Goal: Complete application form: Complete application form

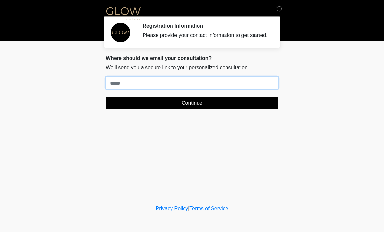
click at [138, 89] on input "Where should we email your treatment plan?" at bounding box center [192, 83] width 172 height 12
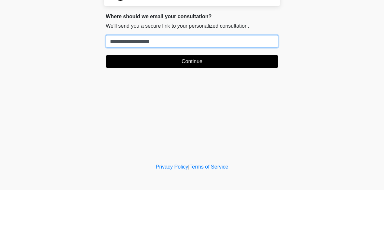
type input "**********"
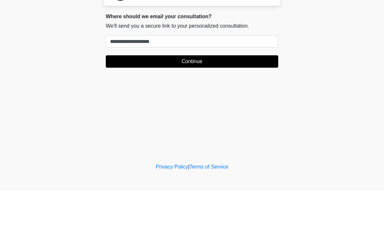
click at [202, 97] on button "Continue" at bounding box center [192, 103] width 172 height 12
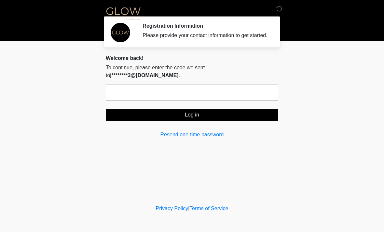
click at [209, 93] on input "text" at bounding box center [192, 93] width 172 height 16
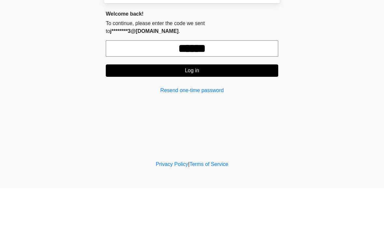
type input "******"
click at [220, 109] on button "Log in" at bounding box center [192, 115] width 172 height 12
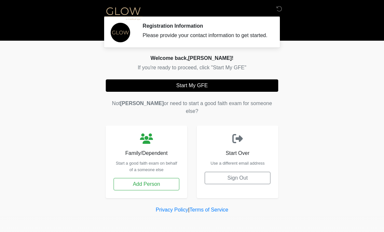
click at [205, 92] on button "Start My GFE" at bounding box center [192, 85] width 172 height 12
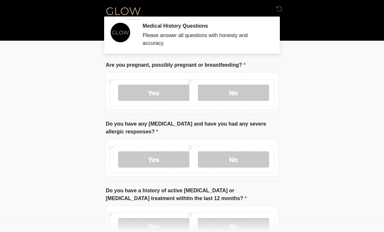
click at [249, 97] on label "No" at bounding box center [233, 93] width 71 height 16
click at [238, 165] on label "No" at bounding box center [233, 159] width 71 height 16
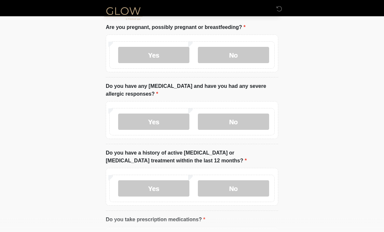
click at [241, 192] on label "No" at bounding box center [233, 189] width 71 height 16
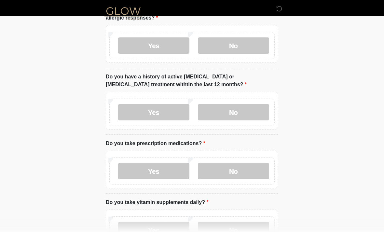
scroll to position [124, 0]
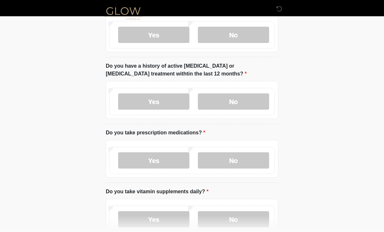
click at [161, 160] on label "Yes" at bounding box center [153, 161] width 71 height 16
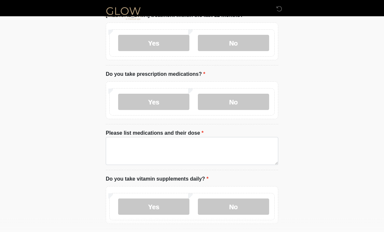
scroll to position [186, 0]
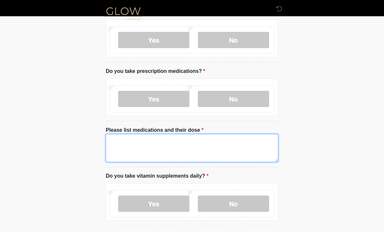
click at [161, 142] on textarea "Please list medications and their dose" at bounding box center [192, 148] width 172 height 28
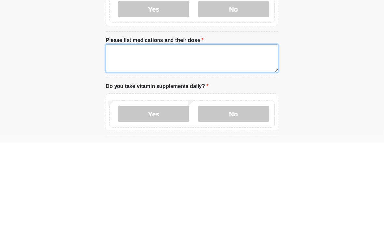
type textarea "*"
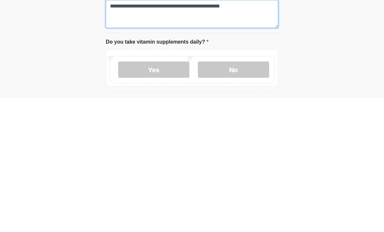
type textarea "**********"
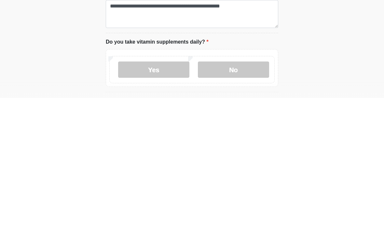
click at [160, 196] on label "Yes" at bounding box center [153, 204] width 71 height 16
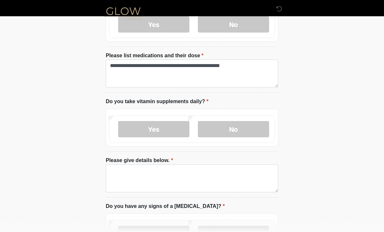
scroll to position [260, 0]
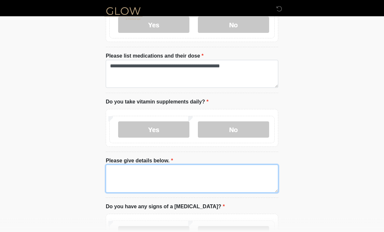
click at [181, 169] on textarea "Please give details below." at bounding box center [192, 179] width 172 height 28
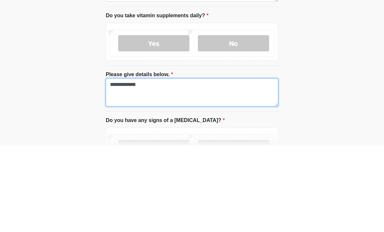
type textarea "**********"
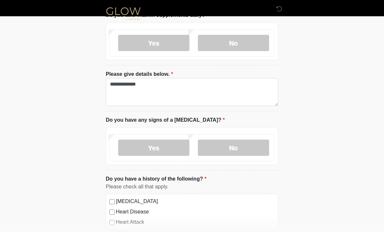
click at [238, 145] on label "No" at bounding box center [233, 148] width 71 height 16
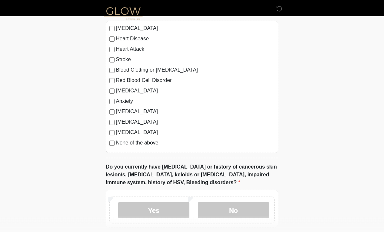
scroll to position [520, 0]
click at [106, 142] on div "High Blood Pressure Heart Disease Heart Attack Stroke Blood Clotting or Bleedin…" at bounding box center [192, 87] width 172 height 132
click at [109, 147] on div "High Blood Pressure Heart Disease Heart Attack Stroke Blood Clotting or Bleedin…" at bounding box center [192, 87] width 172 height 132
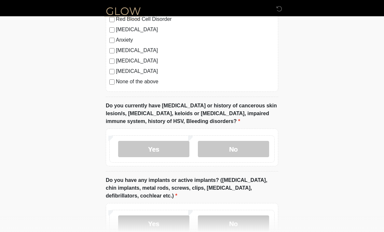
click at [255, 148] on label "No" at bounding box center [233, 149] width 71 height 16
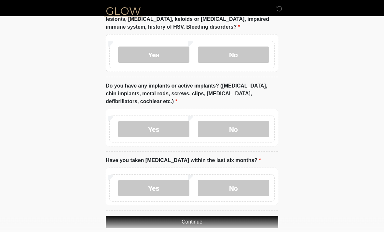
scroll to position [677, 0]
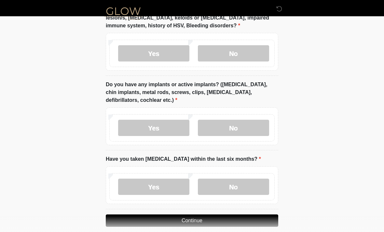
click at [246, 124] on label "No" at bounding box center [233, 128] width 71 height 16
click at [246, 185] on label "No" at bounding box center [233, 187] width 71 height 16
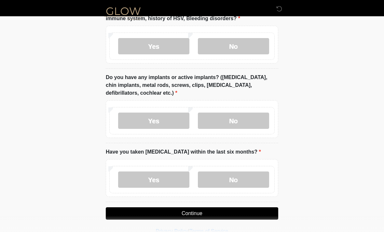
click at [194, 212] on button "Continue" at bounding box center [192, 213] width 172 height 12
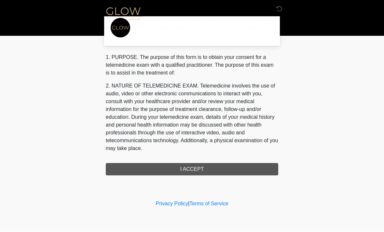
scroll to position [0, 0]
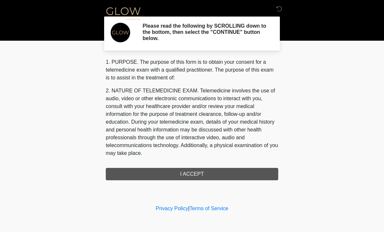
click at [206, 175] on div "1. PURPOSE. The purpose of this form is to obtain your consent for a telemedici…" at bounding box center [192, 119] width 172 height 122
click at [193, 171] on div "1. PURPOSE. The purpose of this form is to obtain your consent for a telemedici…" at bounding box center [192, 119] width 172 height 122
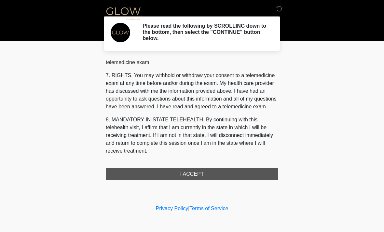
click at [201, 175] on button "I ACCEPT" at bounding box center [192, 174] width 172 height 12
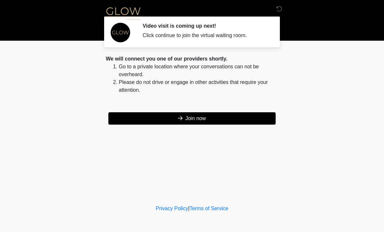
click at [214, 117] on button "Join now" at bounding box center [191, 118] width 167 height 12
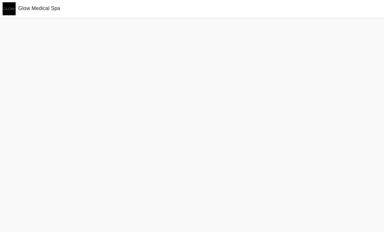
scroll to position [0, 0]
